Goal: Information Seeking & Learning: Learn about a topic

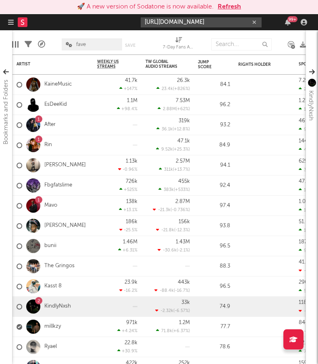
click at [226, 10] on button "Refresh" at bounding box center [229, 7] width 23 height 10
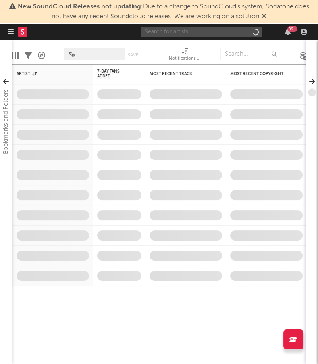
click at [228, 30] on input "text" at bounding box center [201, 32] width 121 height 10
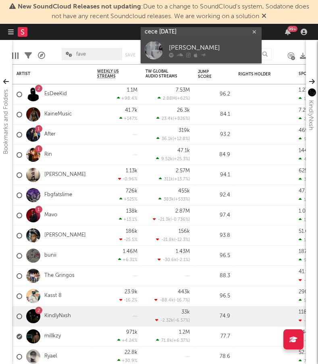
type input "cece [DATE]"
click at [235, 47] on div "[PERSON_NAME]" at bounding box center [213, 48] width 89 height 10
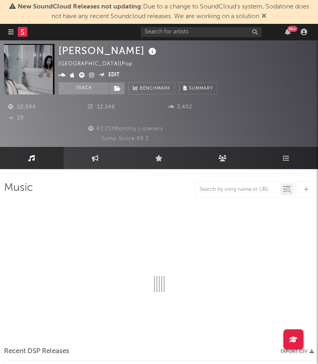
select select "6m"
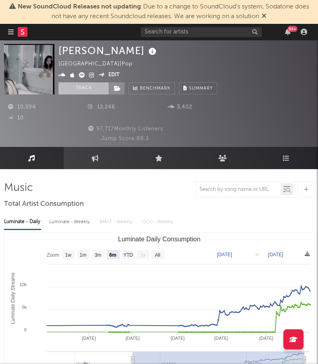
click at [78, 87] on button "Track" at bounding box center [83, 88] width 50 height 12
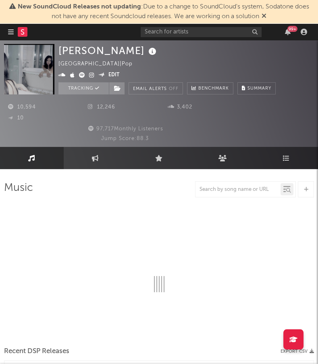
select select "6m"
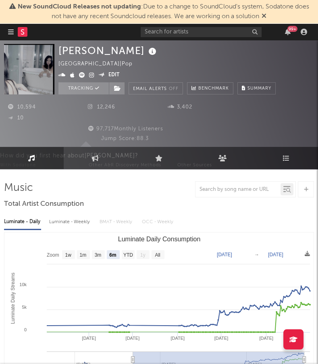
click at [25, 30] on rect at bounding box center [23, 32] width 10 height 10
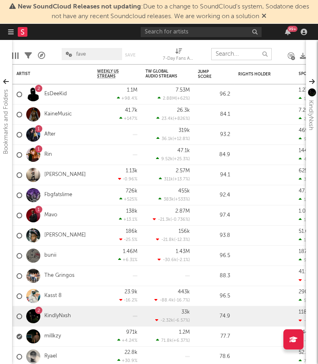
click at [230, 54] on input "text" at bounding box center [241, 54] width 60 height 12
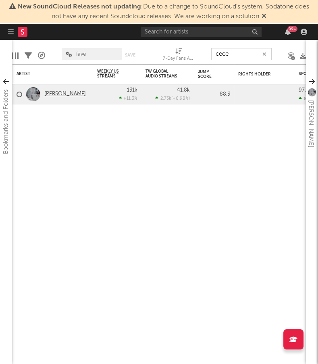
type input "cece"
click at [50, 94] on link "Cece Natalie" at bounding box center [65, 94] width 42 height 7
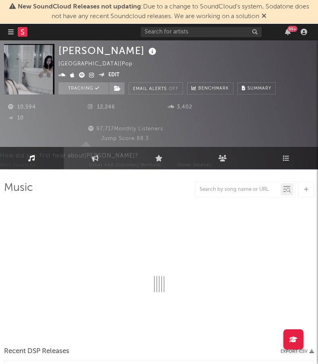
select select "6m"
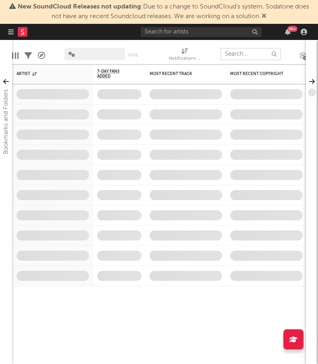
click at [247, 52] on input "text" at bounding box center [251, 54] width 60 height 12
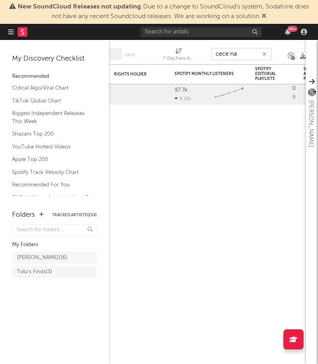
type input "cece na"
